Goal: Transaction & Acquisition: Purchase product/service

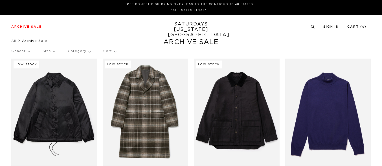
click at [16, 52] on p "Gender" at bounding box center [20, 51] width 19 height 13
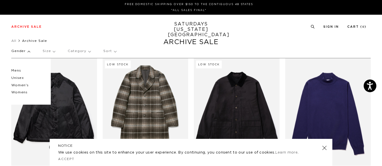
click at [16, 69] on p "Mens" at bounding box center [28, 70] width 34 height 7
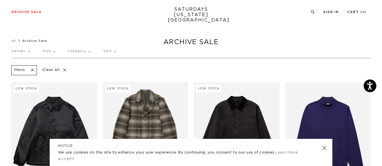
scroll to position [95, 0]
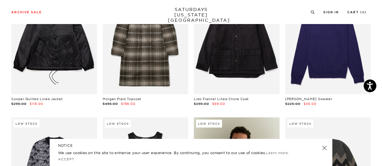
click at [326, 148] on link at bounding box center [324, 148] width 8 height 8
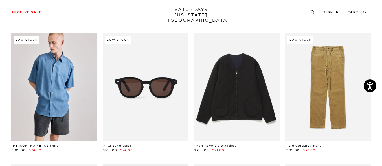
scroll to position [0, 0]
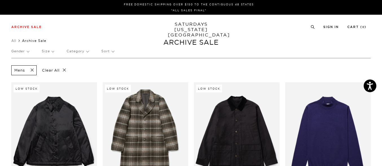
click at [80, 52] on p "Category" at bounding box center [78, 51] width 22 height 13
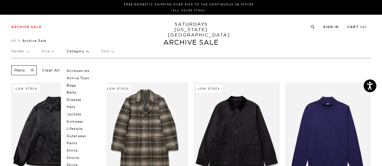
click at [80, 100] on p "Dresses" at bounding box center [84, 99] width 34 height 7
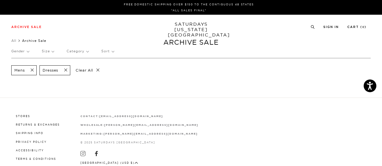
click at [66, 69] on span at bounding box center [64, 69] width 12 height 5
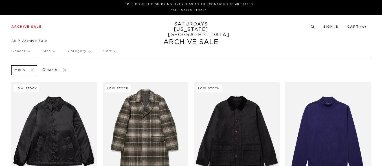
click at [85, 52] on p "Category" at bounding box center [79, 51] width 23 height 13
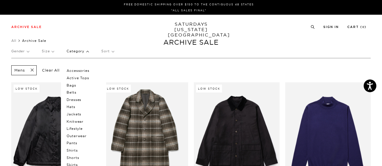
click at [77, 150] on p "Shirts" at bounding box center [84, 149] width 34 height 7
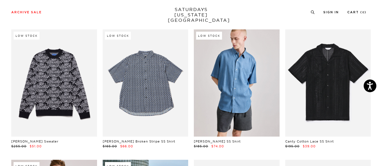
scroll to position [42, 0]
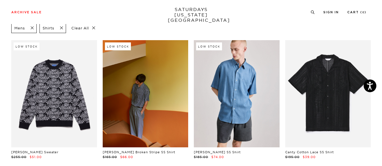
click at [139, 113] on link at bounding box center [146, 93] width 86 height 107
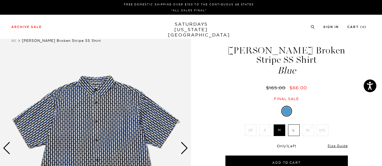
click at [92, 111] on img at bounding box center [95, 147] width 191 height 239
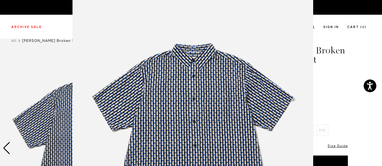
click at [211, 109] on img at bounding box center [193, 130] width 241 height 289
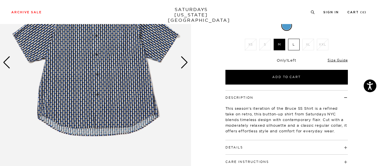
scroll to position [87, 0]
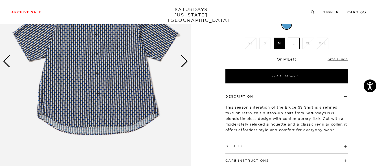
click at [289, 139] on h4 "Details" at bounding box center [286, 143] width 122 height 9
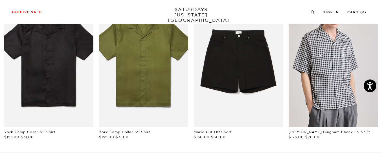
scroll to position [538, 0]
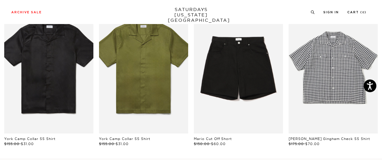
click at [342, 109] on link "files/IMG_0027_3.jpg" at bounding box center [333, 66] width 89 height 134
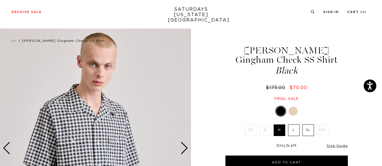
scroll to position [1, 0]
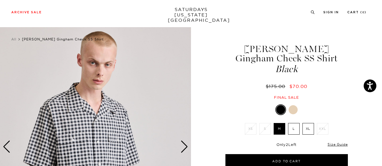
drag, startPoint x: 385, startPoint y: 27, endPoint x: 383, endPoint y: 42, distance: 15.0
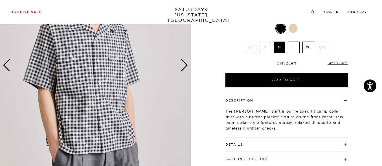
scroll to position [12, 0]
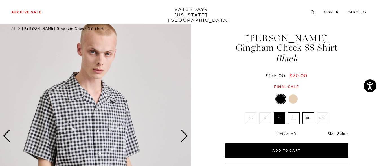
click at [186, 135] on div "Next slide" at bounding box center [185, 135] width 8 height 12
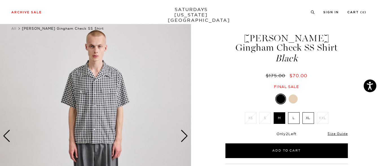
click at [184, 134] on div "Next slide" at bounding box center [185, 135] width 8 height 12
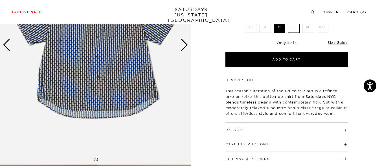
scroll to position [117, 0]
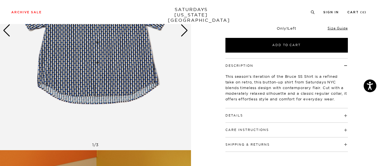
click at [307, 108] on h4 "Details" at bounding box center [286, 112] width 122 height 9
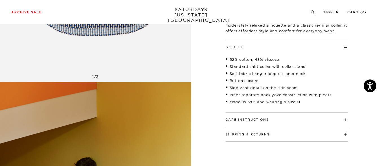
scroll to position [191, 0]
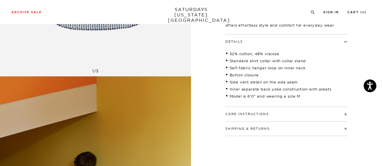
click at [304, 111] on h4 "Care Instructions" at bounding box center [286, 111] width 122 height 9
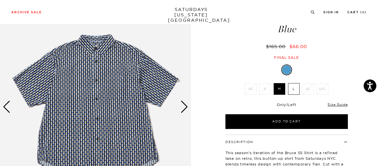
scroll to position [0, 0]
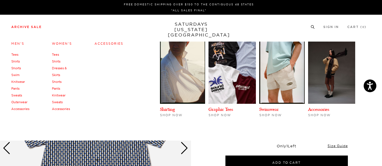
click at [17, 55] on link "Tees" at bounding box center [14, 54] width 7 height 4
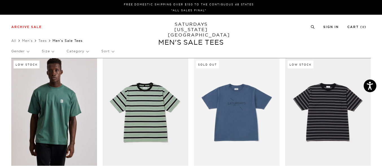
drag, startPoint x: 0, startPoint y: 0, endPoint x: 385, endPoint y: 27, distance: 386.0
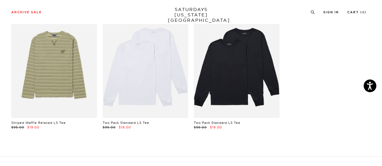
scroll to position [1075, 0]
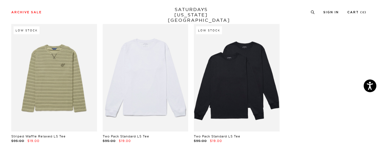
click at [137, 97] on link at bounding box center [146, 77] width 86 height 107
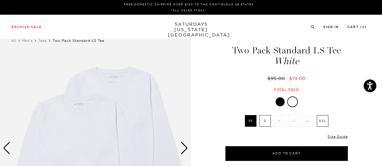
click at [280, 104] on div at bounding box center [280, 101] width 9 height 9
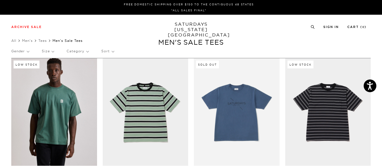
click at [74, 51] on p "Category" at bounding box center [78, 51] width 22 height 13
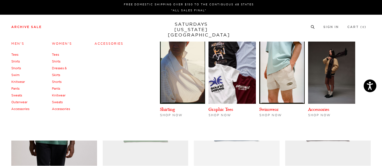
click at [18, 88] on link "Pants" at bounding box center [15, 88] width 8 height 4
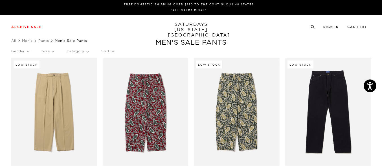
drag, startPoint x: 0, startPoint y: 0, endPoint x: 385, endPoint y: 48, distance: 388.0
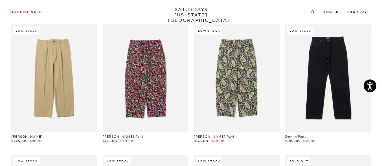
scroll to position [35, 0]
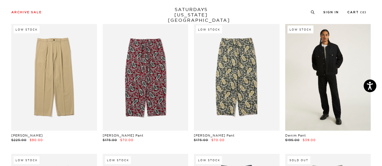
click at [328, 93] on link at bounding box center [328, 76] width 86 height 107
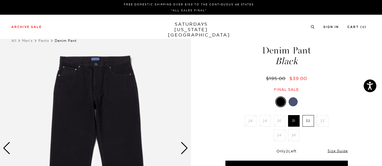
click at [306, 122] on label "32" at bounding box center [308, 121] width 12 height 12
click at [0, 0] on input "32" at bounding box center [0, 0] width 0 height 0
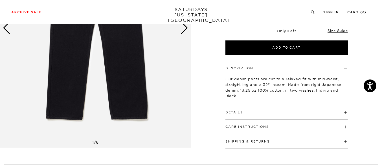
scroll to position [126, 0]
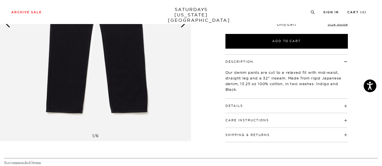
click at [323, 106] on h4 "Details" at bounding box center [286, 102] width 122 height 9
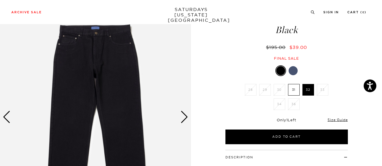
scroll to position [40, 0]
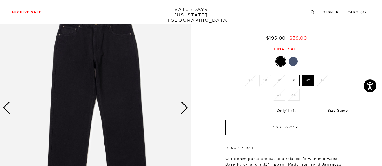
click at [315, 127] on button "Add to Cart" at bounding box center [286, 127] width 122 height 15
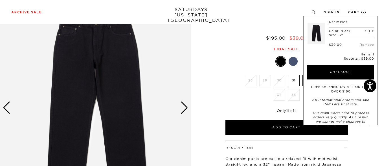
click at [241, 12] on div "Archive Sale Men's Tees Shirts Shorts Swim Knitwear Pants Sweats" at bounding box center [188, 11] width 355 height 5
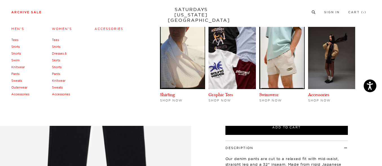
click at [23, 88] on link "Outerwear" at bounding box center [19, 87] width 16 height 4
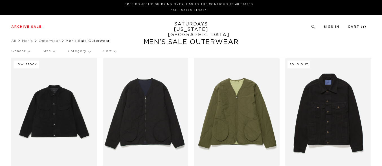
scroll to position [14, 0]
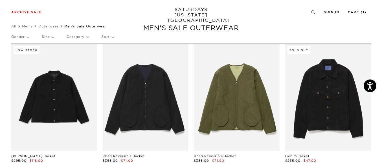
drag, startPoint x: 0, startPoint y: 0, endPoint x: 385, endPoint y: 32, distance: 386.4
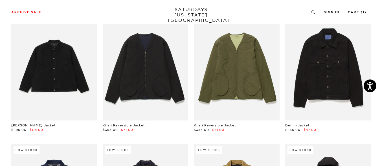
scroll to position [41, 0]
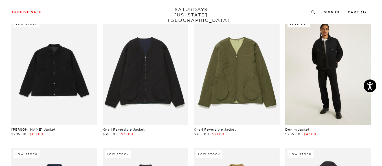
click at [336, 60] on link at bounding box center [328, 70] width 86 height 107
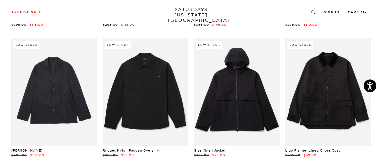
scroll to position [561, 0]
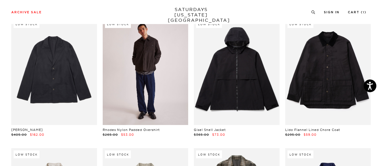
click at [146, 83] on link at bounding box center [146, 71] width 86 height 107
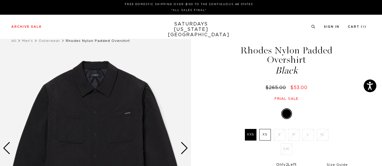
click at [181, 148] on div "Next slide" at bounding box center [185, 148] width 8 height 12
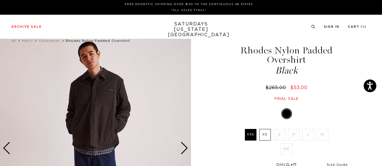
click at [182, 148] on div "Next slide" at bounding box center [185, 148] width 8 height 12
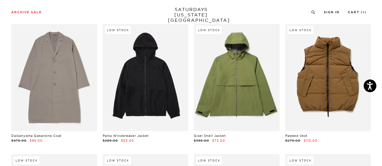
scroll to position [289, 0]
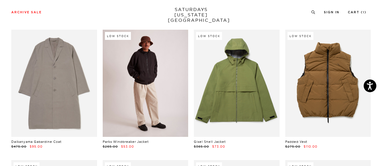
click at [165, 88] on link at bounding box center [146, 83] width 86 height 107
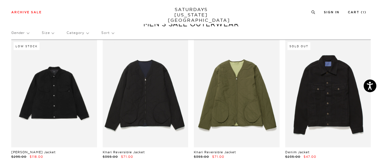
scroll to position [25, 0]
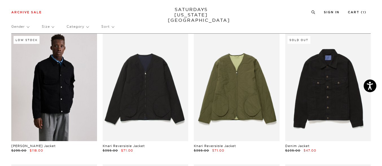
click at [39, 89] on link at bounding box center [54, 87] width 86 height 107
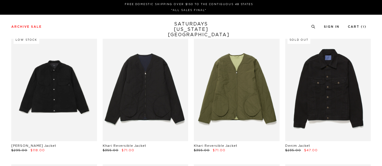
scroll to position [25, 0]
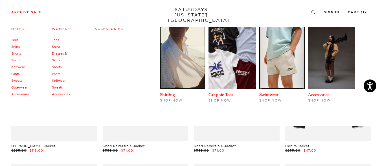
click at [16, 74] on link "Pants" at bounding box center [15, 74] width 8 height 4
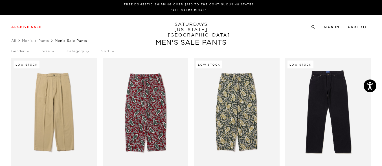
drag, startPoint x: 385, startPoint y: 29, endPoint x: 385, endPoint y: 42, distance: 13.6
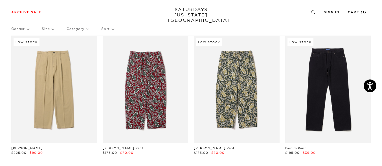
scroll to position [23, 0]
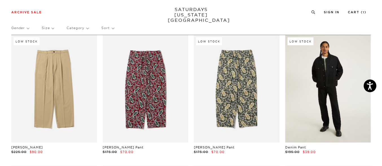
click at [330, 100] on link at bounding box center [328, 88] width 86 height 107
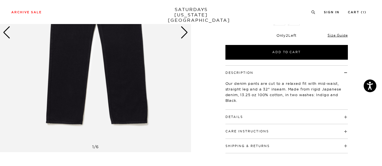
scroll to position [116, 0]
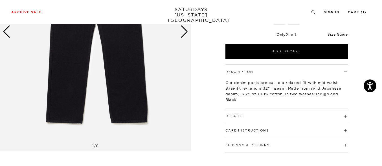
click at [262, 115] on h4 "Details" at bounding box center [286, 113] width 122 height 9
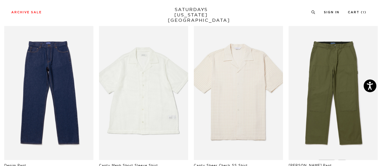
scroll to position [332, 0]
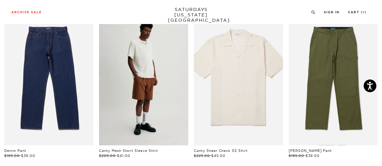
click at [173, 94] on link "files/L47_687.jpg" at bounding box center [143, 78] width 89 height 134
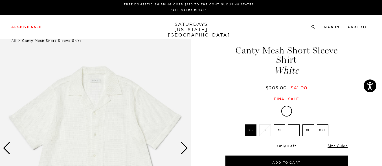
drag, startPoint x: 384, startPoint y: 29, endPoint x: 385, endPoint y: 48, distance: 19.2
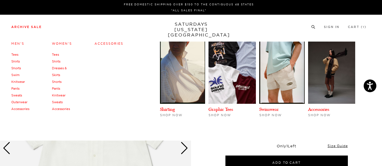
click at [19, 60] on link "Shirts" at bounding box center [15, 61] width 8 height 4
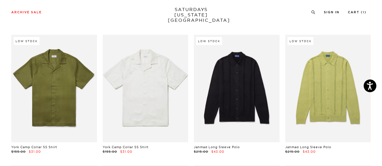
scroll to position [942, 0]
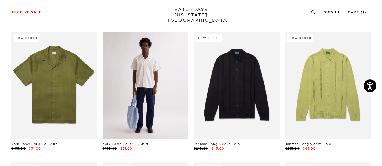
click at [165, 75] on link at bounding box center [146, 85] width 86 height 107
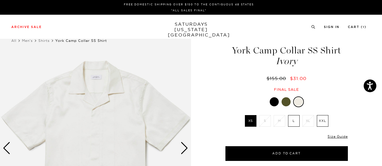
click at [183, 146] on div "Next slide" at bounding box center [185, 148] width 8 height 12
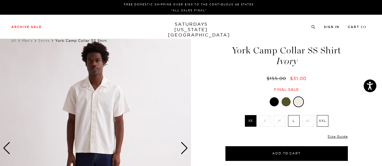
click at [183, 146] on div "Next slide" at bounding box center [185, 148] width 8 height 12
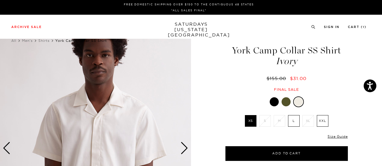
click at [183, 146] on div "Next slide" at bounding box center [185, 148] width 8 height 12
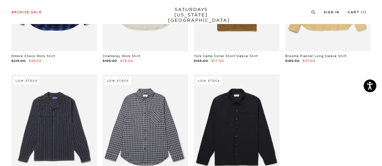
scroll to position [1739, 0]
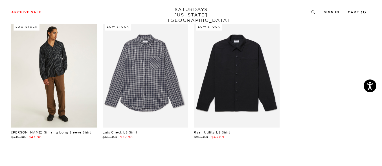
click at [63, 74] on link at bounding box center [54, 73] width 86 height 107
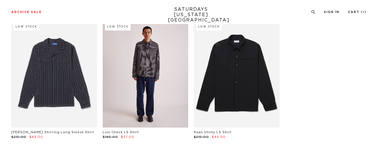
click at [147, 91] on link at bounding box center [146, 73] width 86 height 107
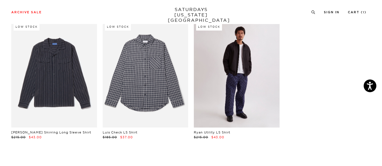
click at [226, 88] on link at bounding box center [237, 73] width 86 height 107
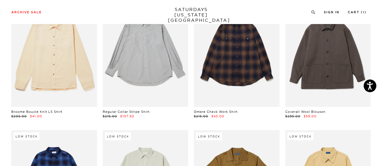
scroll to position [1452, 0]
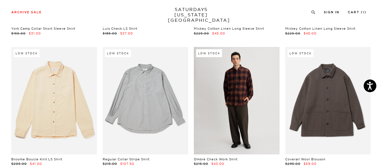
click at [241, 113] on link at bounding box center [237, 100] width 86 height 107
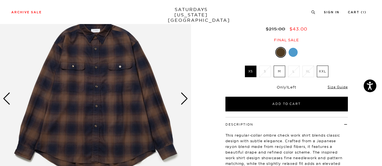
scroll to position [46, 0]
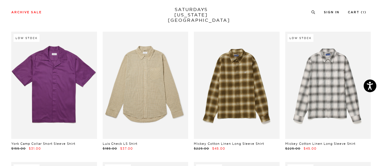
scroll to position [1324, 0]
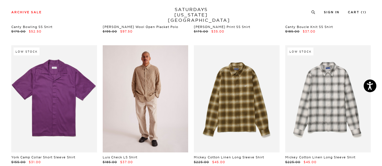
click at [152, 98] on link at bounding box center [146, 98] width 86 height 107
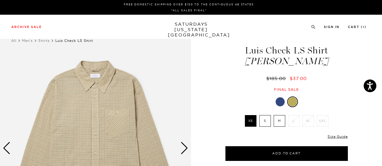
click at [279, 120] on label "M" at bounding box center [280, 121] width 12 height 12
click at [0, 0] on input "M" at bounding box center [0, 0] width 0 height 0
click at [278, 103] on div at bounding box center [280, 101] width 9 height 9
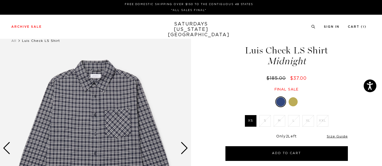
click at [296, 104] on div at bounding box center [293, 101] width 9 height 9
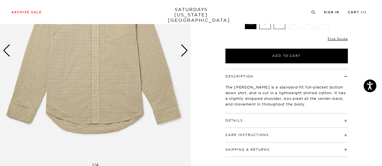
click at [303, 120] on h4 "Details" at bounding box center [286, 117] width 122 height 9
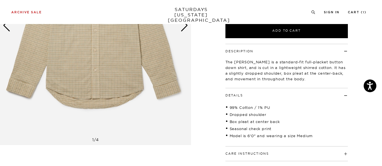
scroll to position [88, 0]
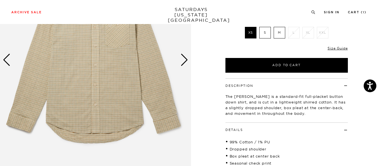
click at [187, 61] on div "Next slide" at bounding box center [185, 60] width 8 height 12
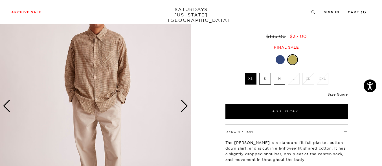
scroll to position [47, 0]
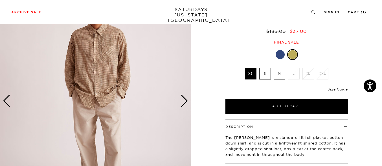
click at [181, 102] on div "Next slide" at bounding box center [185, 101] width 8 height 12
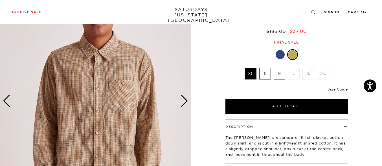
click at [181, 102] on div "Next slide" at bounding box center [185, 101] width 8 height 12
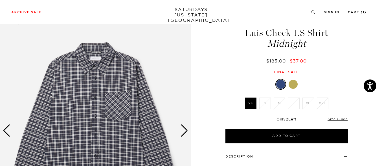
scroll to position [5, 0]
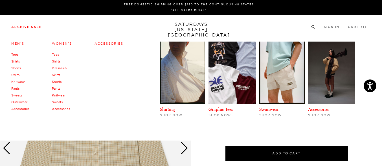
click at [21, 111] on link "Accessories" at bounding box center [20, 109] width 18 height 4
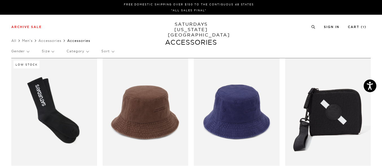
drag, startPoint x: 385, startPoint y: 39, endPoint x: 385, endPoint y: 55, distance: 15.5
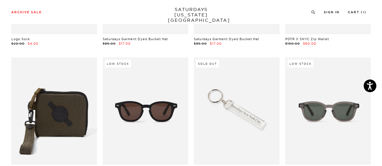
scroll to position [100, 0]
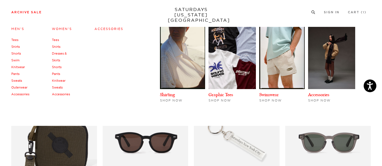
click at [23, 87] on link "Outerwear" at bounding box center [19, 87] width 16 height 4
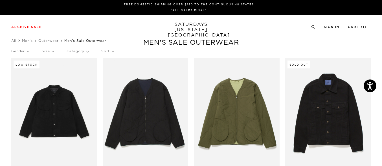
click at [27, 50] on p "Gender" at bounding box center [20, 51] width 18 height 13
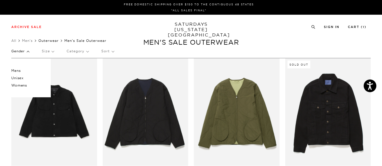
click at [54, 40] on link "Outerwear" at bounding box center [48, 40] width 20 height 4
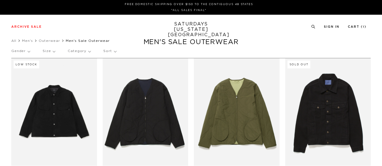
click at [30, 40] on link "Men's" at bounding box center [27, 40] width 11 height 3
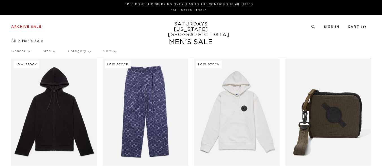
click at [76, 52] on p "Category" at bounding box center [79, 51] width 23 height 13
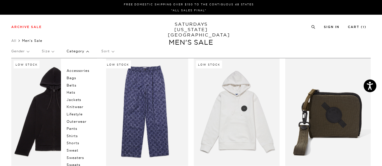
click at [79, 157] on p "Sweaters" at bounding box center [84, 157] width 34 height 7
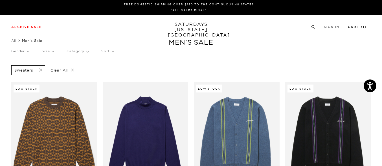
click at [361, 26] on link "Cart ( 1 )" at bounding box center [357, 26] width 19 height 3
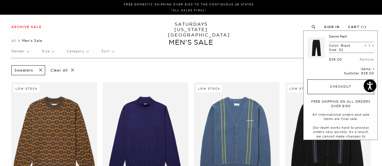
click at [333, 84] on button "Checkout" at bounding box center [340, 86] width 67 height 15
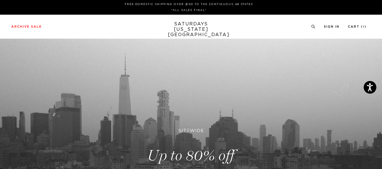
click at [188, 27] on link "SATURDAYS [US_STATE][GEOGRAPHIC_DATA]" at bounding box center [191, 29] width 47 height 16
click at [183, 29] on link "SATURDAYS NEW YORK CITY" at bounding box center [191, 29] width 47 height 16
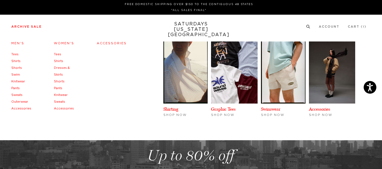
click at [15, 56] on link "Tees" at bounding box center [14, 54] width 7 height 3
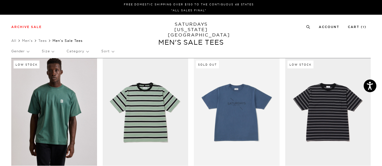
click at [70, 51] on p "Category" at bounding box center [78, 51] width 22 height 13
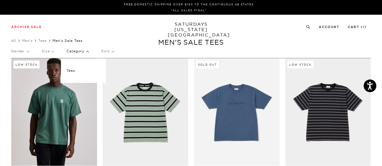
click at [70, 51] on p "Category" at bounding box center [78, 51] width 22 height 13
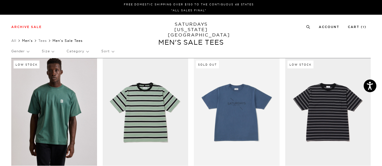
click at [28, 41] on link "Men's" at bounding box center [27, 40] width 11 height 4
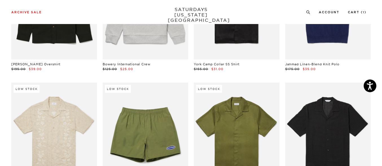
scroll to position [566, 0]
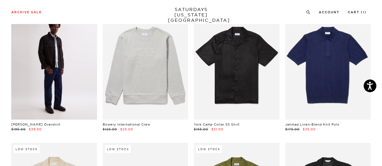
click at [45, 75] on link at bounding box center [54, 65] width 86 height 107
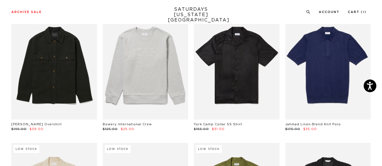
click at [145, 67] on link at bounding box center [146, 65] width 86 height 107
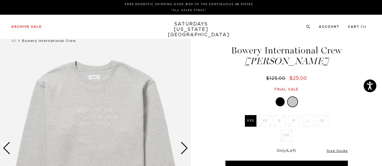
click at [278, 102] on div at bounding box center [280, 101] width 9 height 9
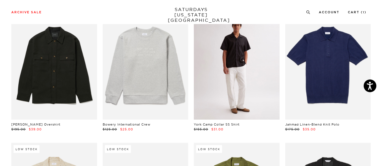
click at [248, 73] on link at bounding box center [237, 65] width 86 height 107
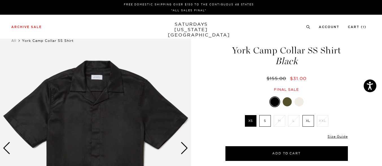
click at [297, 102] on div at bounding box center [299, 101] width 9 height 9
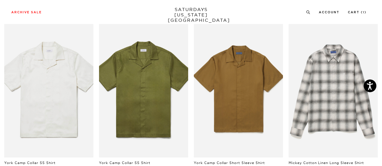
scroll to position [294, 0]
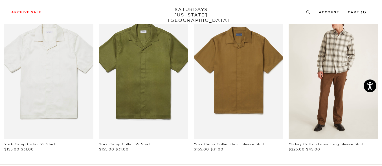
click at [330, 115] on link "files/M32420LS02-WHITE_02.jpg" at bounding box center [333, 72] width 89 height 134
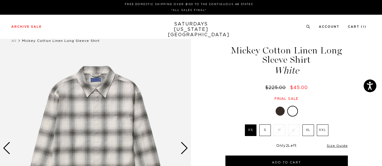
click at [280, 113] on div at bounding box center [280, 110] width 9 height 9
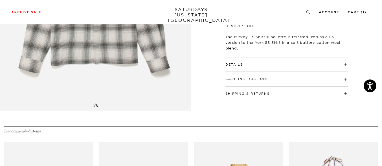
scroll to position [43, 0]
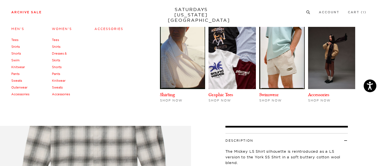
click at [20, 74] on li "Pants" at bounding box center [20, 73] width 18 height 7
click at [15, 74] on link "Pants" at bounding box center [15, 74] width 8 height 4
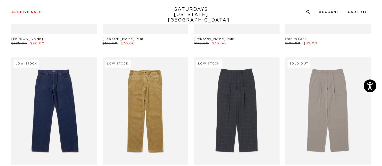
scroll to position [143, 0]
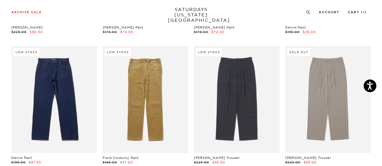
drag, startPoint x: 0, startPoint y: 0, endPoint x: 384, endPoint y: 71, distance: 390.7
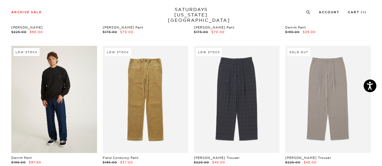
click at [67, 119] on link at bounding box center [54, 99] width 86 height 107
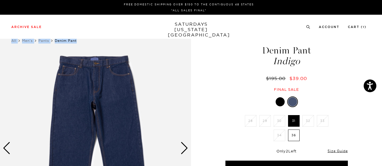
scroll to position [0, 3]
drag, startPoint x: 380, startPoint y: 30, endPoint x: 379, endPoint y: 45, distance: 15.3
drag, startPoint x: 348, startPoint y: 64, endPoint x: 356, endPoint y: 54, distance: 12.9
click at [348, 64] on div "Denim Pant Indigo $195.00 $39.00 Final sale" at bounding box center [286, 63] width 141 height 58
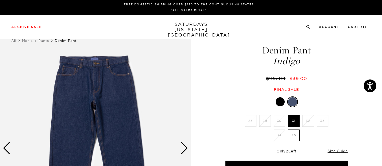
drag, startPoint x: 382, startPoint y: 28, endPoint x: 379, endPoint y: 47, distance: 19.9
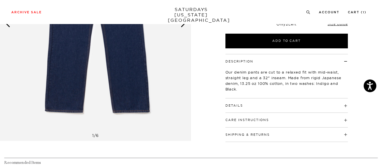
scroll to position [126, 3]
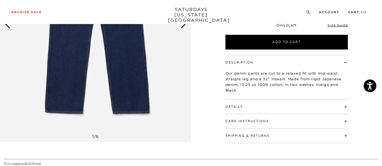
click at [340, 110] on div "Details 100% Cotton - 13.25 oz Mid rise Straight leg 5-pocket construction Mode…" at bounding box center [286, 106] width 122 height 14
click at [111, 86] on img at bounding box center [95, 22] width 191 height 239
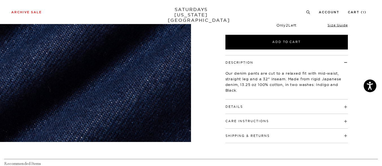
click at [66, 68] on div at bounding box center [95, 22] width 191 height 239
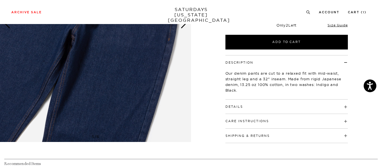
scroll to position [0, 3]
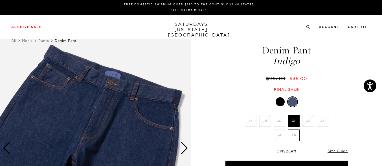
click at [183, 145] on div "Next slide" at bounding box center [185, 148] width 8 height 12
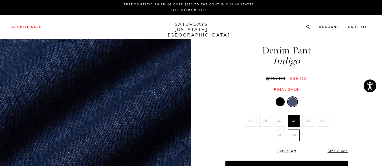
click at [183, 145] on div "Next slide" at bounding box center [185, 148] width 8 height 12
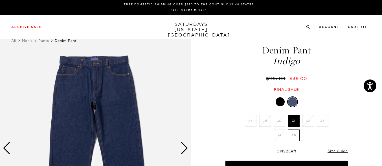
click at [183, 144] on div "Next slide" at bounding box center [185, 148] width 8 height 12
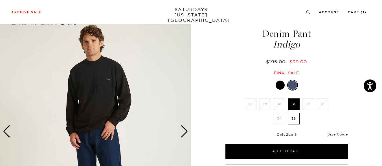
scroll to position [14, 3]
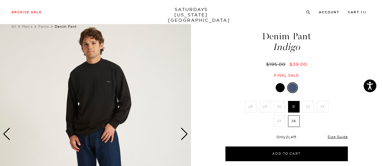
click at [276, 89] on div at bounding box center [280, 87] width 9 height 9
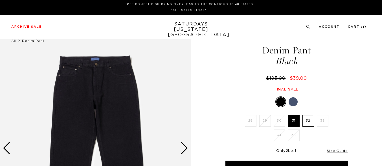
click at [308, 121] on label "32" at bounding box center [308, 121] width 12 height 12
click at [0, 0] on input "32" at bounding box center [0, 0] width 0 height 0
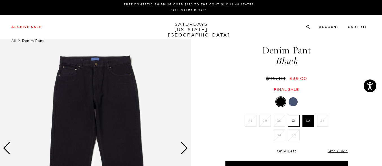
click at [185, 148] on div "Next slide" at bounding box center [185, 148] width 8 height 12
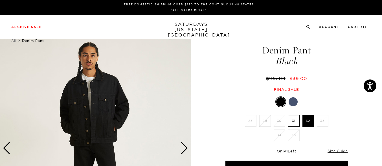
click at [185, 148] on div "Next slide" at bounding box center [185, 148] width 8 height 12
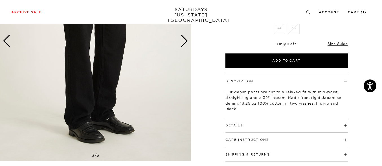
scroll to position [110, 0]
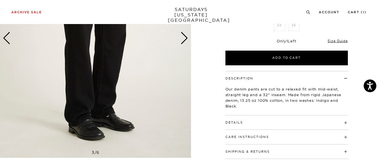
click at [182, 40] on div "Next slide" at bounding box center [185, 38] width 8 height 12
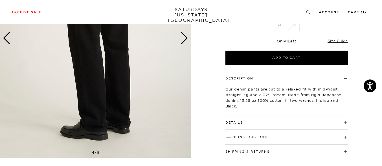
click at [185, 37] on div "Next slide" at bounding box center [185, 38] width 8 height 12
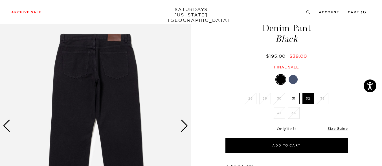
scroll to position [24, 0]
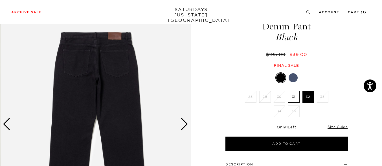
click at [95, 78] on img at bounding box center [96, 124] width 191 height 239
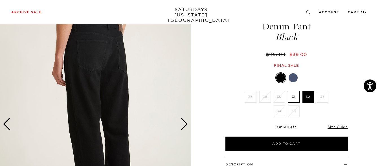
click at [110, 72] on img at bounding box center [95, 124] width 191 height 239
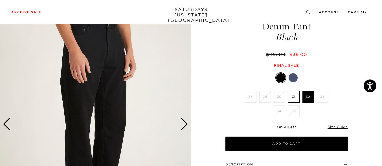
click at [187, 123] on div "Next slide" at bounding box center [185, 124] width 8 height 12
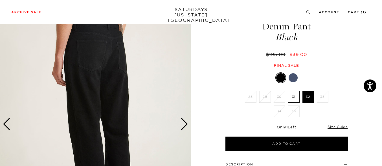
click at [187, 123] on div "Next slide" at bounding box center [185, 124] width 8 height 12
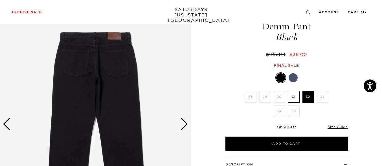
click at [185, 122] on div "Next slide" at bounding box center [185, 124] width 8 height 12
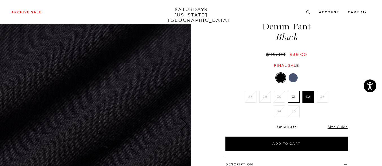
click at [185, 122] on div "Next slide" at bounding box center [185, 124] width 8 height 12
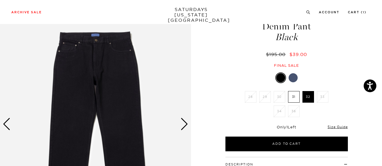
click at [184, 124] on div "Next slide" at bounding box center [185, 124] width 8 height 12
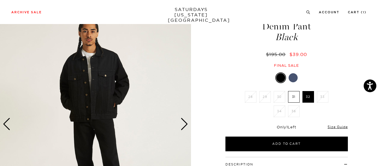
click at [183, 124] on div "Next slide" at bounding box center [185, 124] width 8 height 12
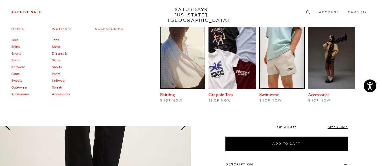
click at [18, 81] on link "Sweats" at bounding box center [16, 80] width 11 height 4
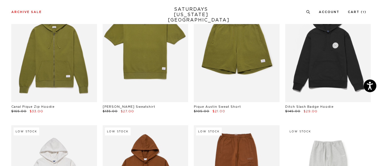
scroll to position [138, 0]
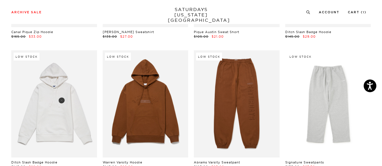
drag, startPoint x: 385, startPoint y: 10, endPoint x: 385, endPoint y: 32, distance: 22.3
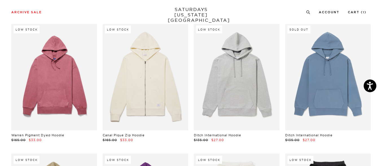
scroll to position [561, 0]
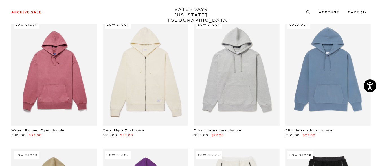
drag, startPoint x: 382, startPoint y: 82, endPoint x: 385, endPoint y: 88, distance: 6.8
click at [382, 97] on html "Accessibility Screen-Reader Guide, Feedback, and Issue Reporting | New window F…" at bounding box center [191, 105] width 382 height 1332
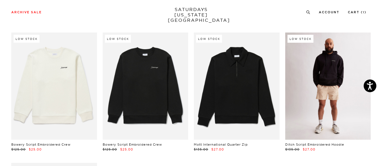
scroll to position [919, 0]
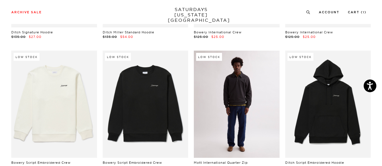
click at [253, 115] on link at bounding box center [237, 103] width 86 height 107
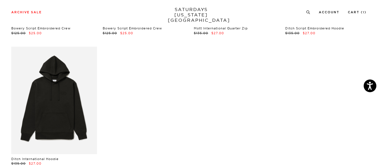
scroll to position [969, 0]
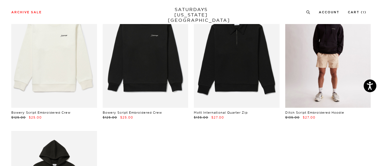
click at [341, 87] on link at bounding box center [328, 54] width 86 height 107
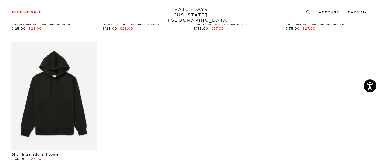
scroll to position [1060, 0]
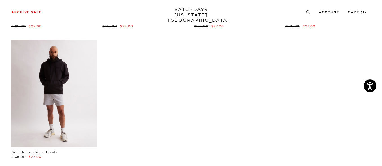
click at [54, 125] on link at bounding box center [54, 93] width 86 height 107
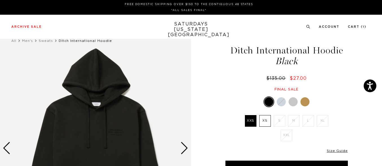
click at [296, 99] on div at bounding box center [293, 101] width 9 height 9
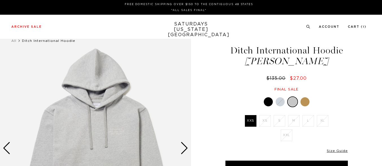
click at [302, 105] on link at bounding box center [305, 102] width 10 height 10
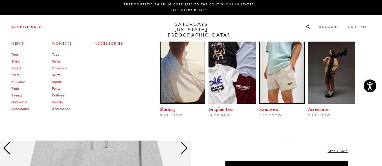
click at [18, 88] on link "Pants" at bounding box center [15, 88] width 8 height 4
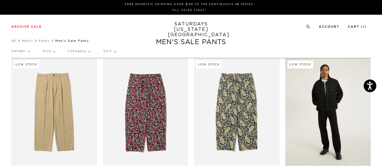
click at [322, 135] on link at bounding box center [328, 111] width 86 height 107
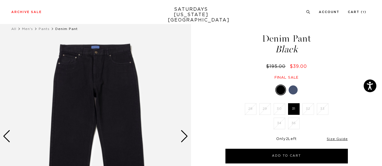
scroll to position [13, 0]
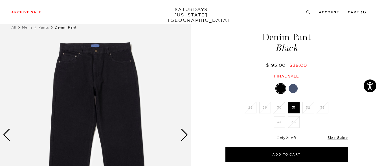
drag, startPoint x: 0, startPoint y: 0, endPoint x: 384, endPoint y: 59, distance: 388.8
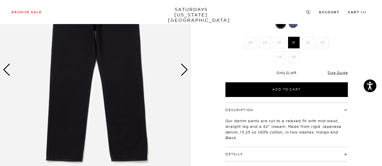
scroll to position [80, 0]
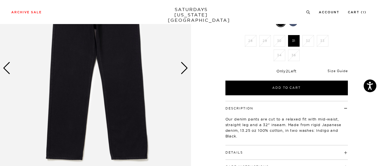
click at [338, 69] on link "Size Guide" at bounding box center [338, 71] width 20 height 4
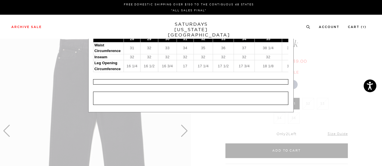
scroll to position [0, 0]
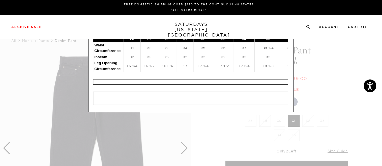
click at [368, 63] on span at bounding box center [189, 83] width 378 height 166
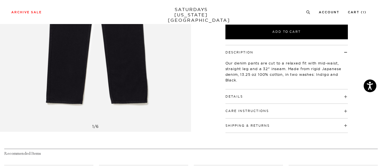
scroll to position [153, 0]
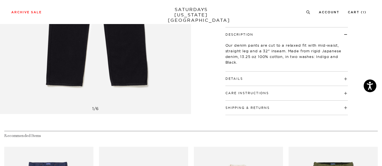
click at [338, 76] on h4 "Details" at bounding box center [286, 75] width 122 height 9
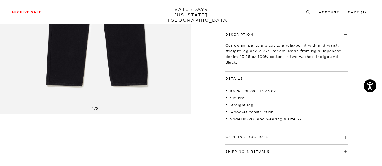
click at [254, 136] on button "Care Instructions" at bounding box center [246, 136] width 43 height 3
drag, startPoint x: 381, startPoint y: 62, endPoint x: 382, endPoint y: 75, distance: 12.7
click at [382, 75] on html "Accessibility Screen-Reader Guide, Feedback, and Issue Reporting | New window F…" at bounding box center [191, 163] width 382 height 633
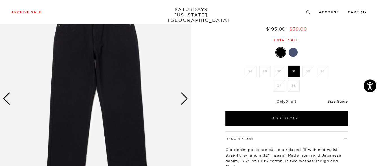
scroll to position [24, 3]
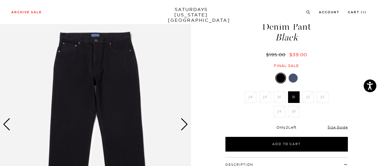
click at [183, 131] on img at bounding box center [95, 124] width 191 height 239
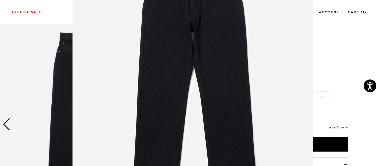
scroll to position [64, 0]
click at [256, 88] on img at bounding box center [193, 80] width 241 height 289
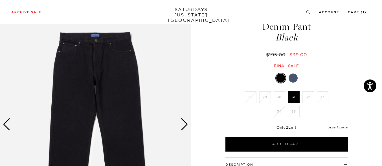
click at [181, 126] on div "Next slide" at bounding box center [185, 124] width 8 height 12
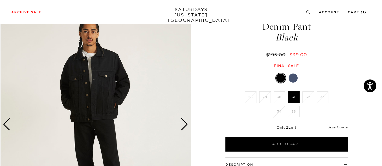
click at [181, 126] on div "Next slide" at bounding box center [185, 124] width 8 height 12
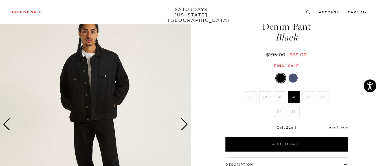
click at [181, 125] on div "Next slide" at bounding box center [185, 124] width 8 height 12
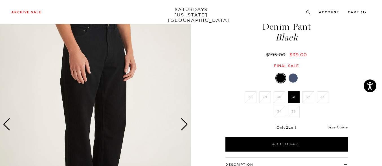
click at [181, 125] on div "Next slide" at bounding box center [185, 124] width 8 height 12
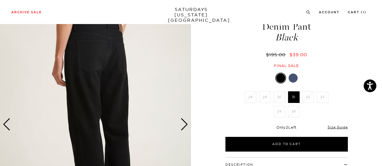
click at [181, 125] on div "Next slide" at bounding box center [185, 124] width 8 height 12
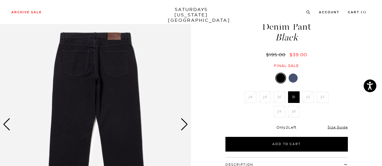
click at [120, 44] on img at bounding box center [95, 124] width 191 height 239
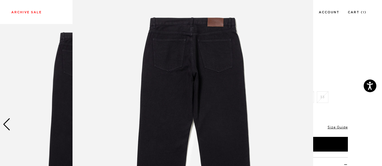
scroll to position [15, 0]
click at [190, 20] on img at bounding box center [193, 129] width 241 height 289
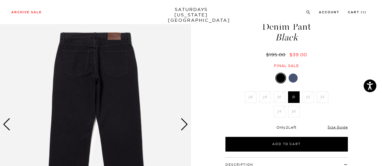
click at [127, 61] on img at bounding box center [95, 124] width 191 height 239
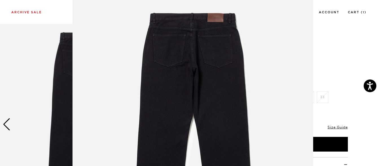
scroll to position [15, 0]
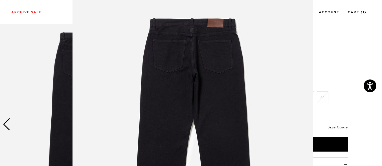
click at [360, 14] on figure at bounding box center [191, 83] width 382 height 166
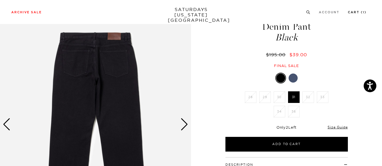
click at [360, 13] on link "Cart ( 1 )" at bounding box center [357, 12] width 19 height 3
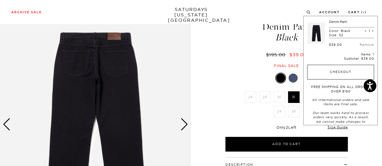
click at [353, 69] on button "Checkout" at bounding box center [340, 72] width 67 height 15
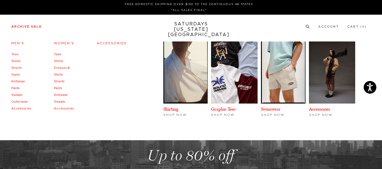
click at [14, 89] on link "Pants" at bounding box center [15, 88] width 8 height 3
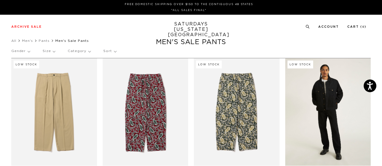
click at [336, 109] on link at bounding box center [328, 111] width 86 height 107
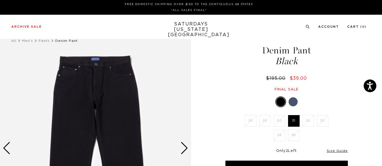
click at [281, 101] on div at bounding box center [280, 101] width 9 height 9
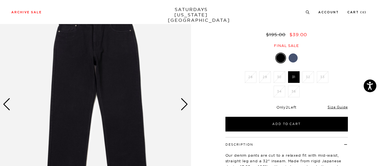
scroll to position [60, 0]
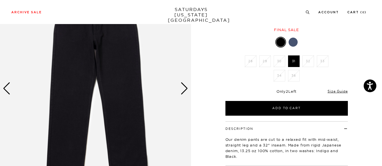
click at [187, 93] on div "Next slide" at bounding box center [185, 88] width 8 height 12
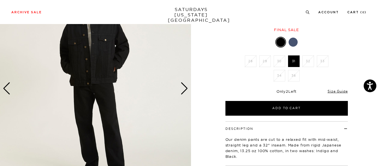
click at [186, 90] on div "Next slide" at bounding box center [185, 88] width 8 height 12
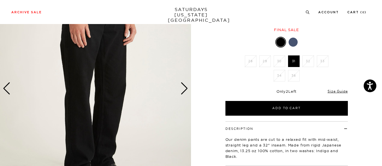
click at [186, 90] on div "Next slide" at bounding box center [185, 88] width 8 height 12
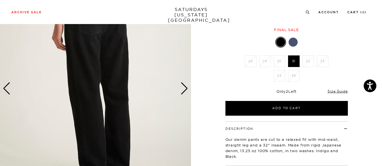
click at [186, 89] on div "Next slide" at bounding box center [185, 88] width 8 height 12
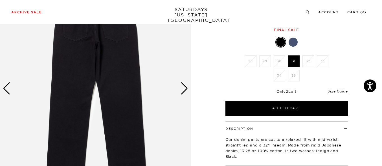
drag, startPoint x: 225, startPoint y: 58, endPoint x: 225, endPoint y: 43, distance: 14.7
click at [225, 43] on div "Black 28 29 30 31 32 33 34 36 2" at bounding box center [286, 76] width 141 height 79
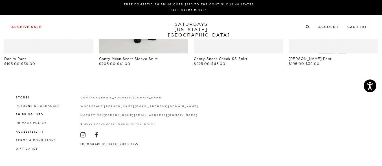
scroll to position [0, 0]
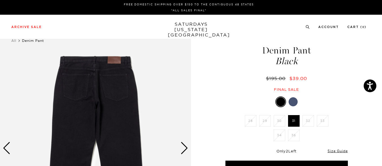
click at [183, 151] on div "Next slide" at bounding box center [185, 148] width 8 height 12
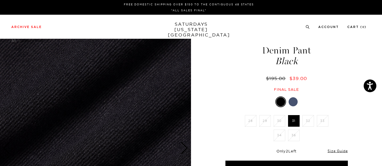
click at [183, 151] on div "Next slide" at bounding box center [185, 148] width 8 height 12
